Goal: Task Accomplishment & Management: Manage account settings

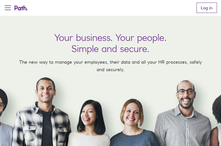
click at [214, 5] on link "Log in" at bounding box center [206, 8] width 20 height 10
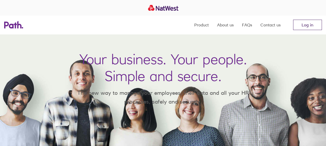
click at [221, 27] on link "Log in" at bounding box center [307, 25] width 29 height 10
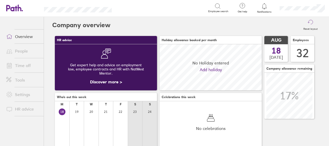
scroll to position [46, 102]
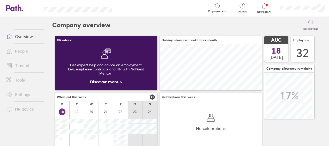
click at [264, 4] on icon at bounding box center [265, 6] width 6 height 6
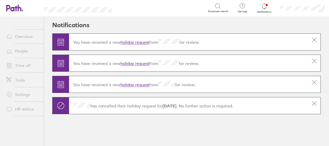
click at [138, 40] on link "holiday request" at bounding box center [135, 42] width 29 height 5
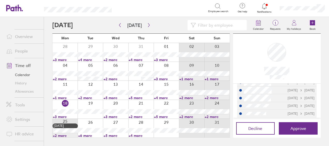
scroll to position [116, 0]
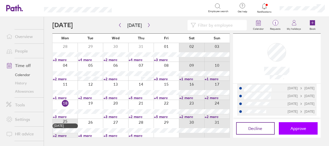
click at [301, 125] on button "Approve" at bounding box center [298, 128] width 39 height 12
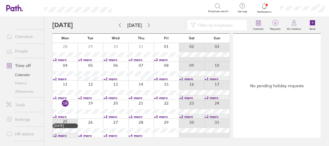
click at [265, 10] on link "Notifications" at bounding box center [264, 8] width 17 height 11
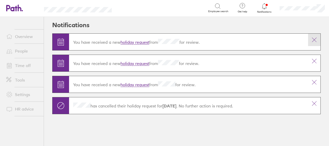
click at [315, 42] on icon at bounding box center [315, 40] width 6 height 6
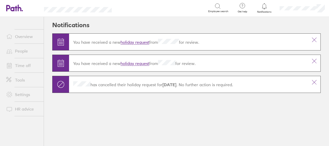
click at [315, 40] on icon at bounding box center [315, 40] width 6 height 6
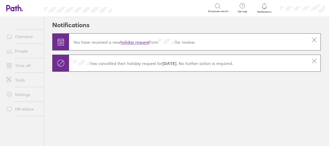
click at [315, 40] on icon at bounding box center [315, 40] width 6 height 6
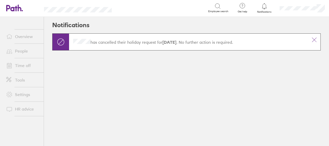
click at [315, 40] on icon at bounding box center [315, 40] width 6 height 6
